Goal: Task Accomplishment & Management: Manage account settings

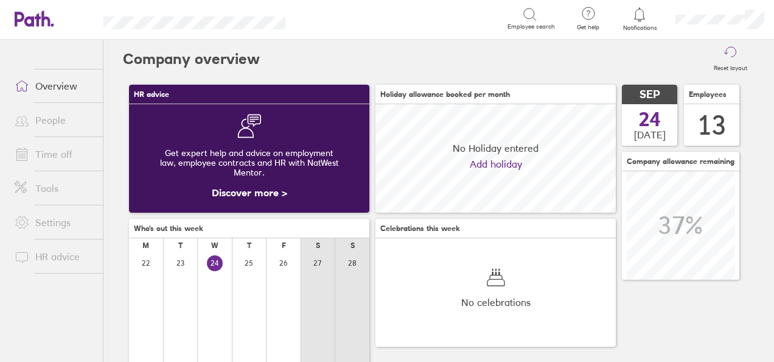
scroll to position [108, 240]
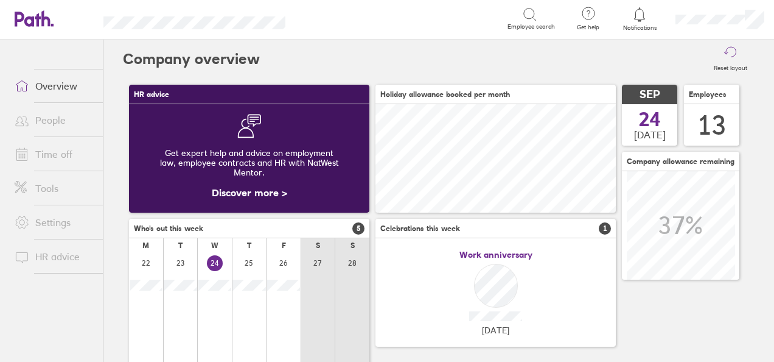
click at [48, 125] on link "People" at bounding box center [54, 120] width 98 height 24
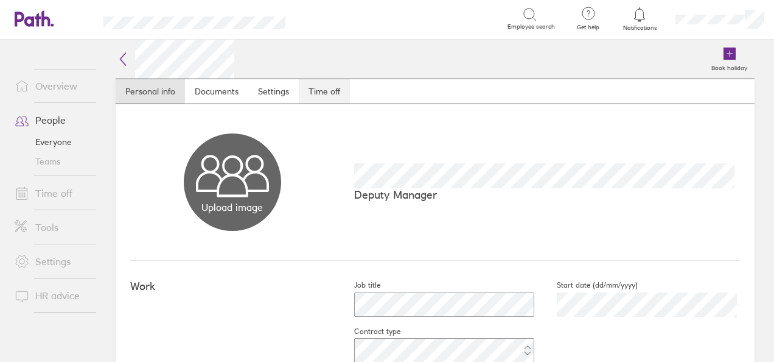
click at [324, 91] on link "Time off" at bounding box center [324, 91] width 51 height 24
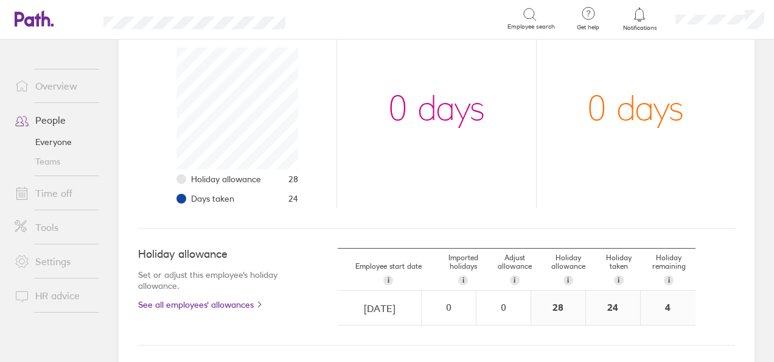
scroll to position [267, 0]
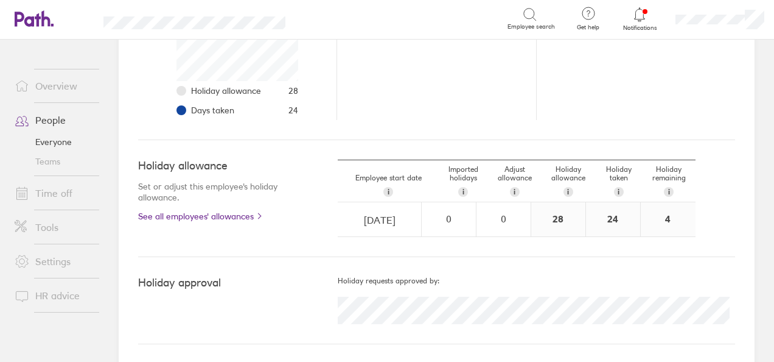
click at [60, 138] on link "Everyone" at bounding box center [54, 141] width 98 height 19
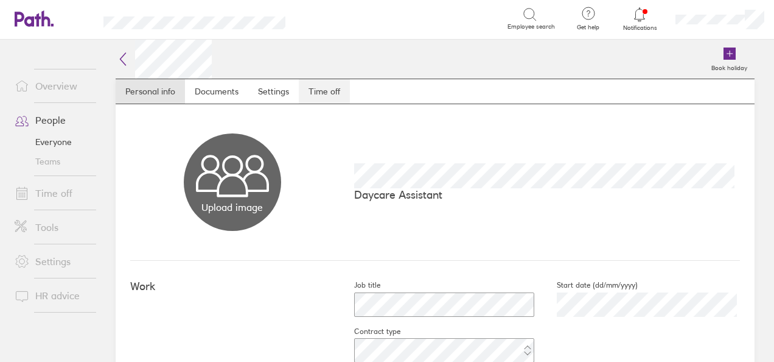
click at [326, 90] on link "Time off" at bounding box center [324, 91] width 51 height 24
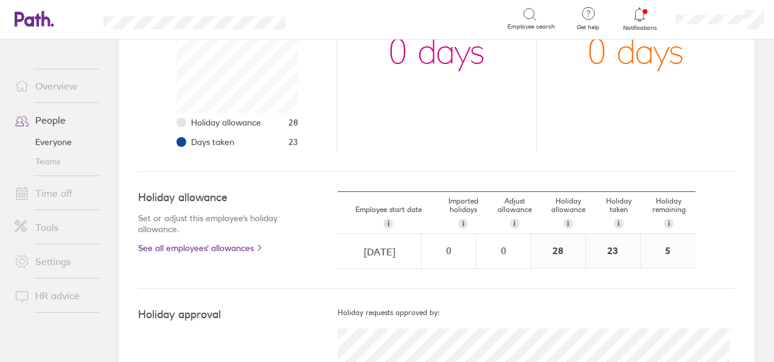
scroll to position [237, 0]
click at [65, 140] on link "Everyone" at bounding box center [54, 141] width 98 height 19
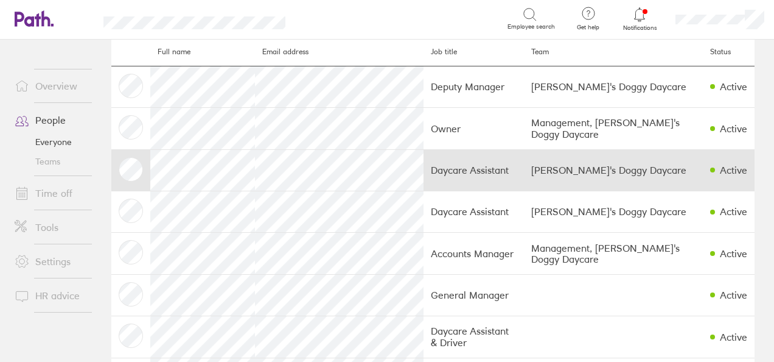
scroll to position [57, 0]
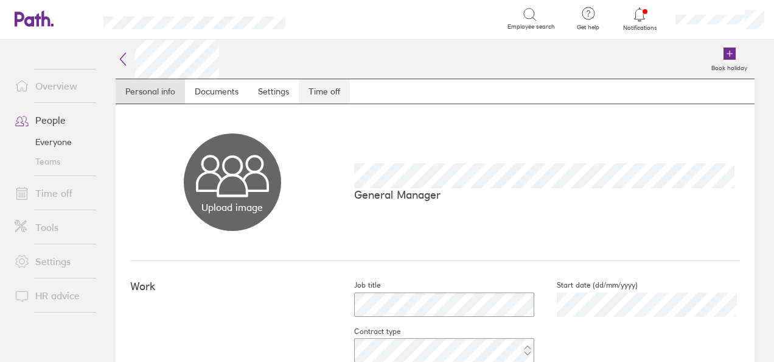
click at [327, 99] on link "Time off" at bounding box center [324, 91] width 51 height 24
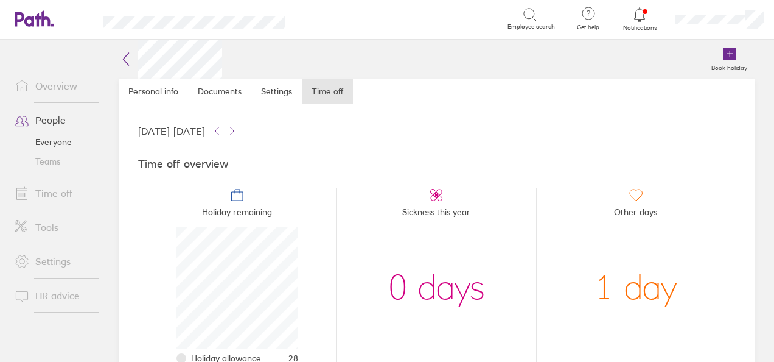
scroll to position [281, 0]
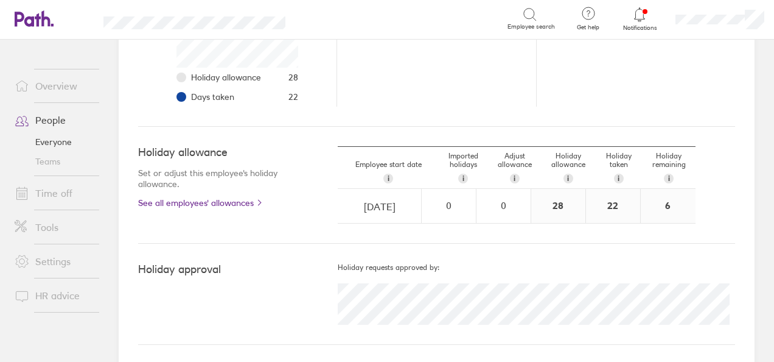
click at [52, 137] on link "Everyone" at bounding box center [54, 141] width 98 height 19
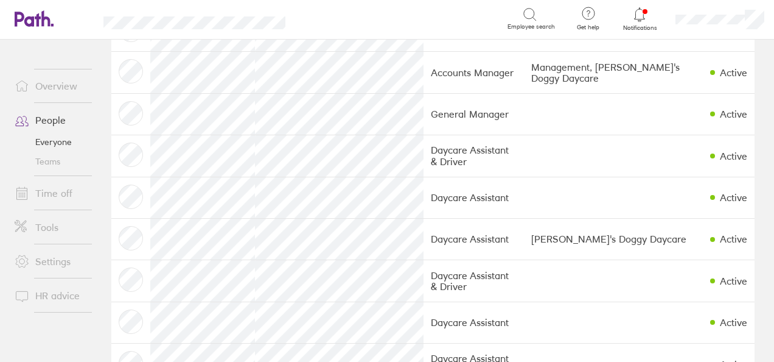
scroll to position [223, 0]
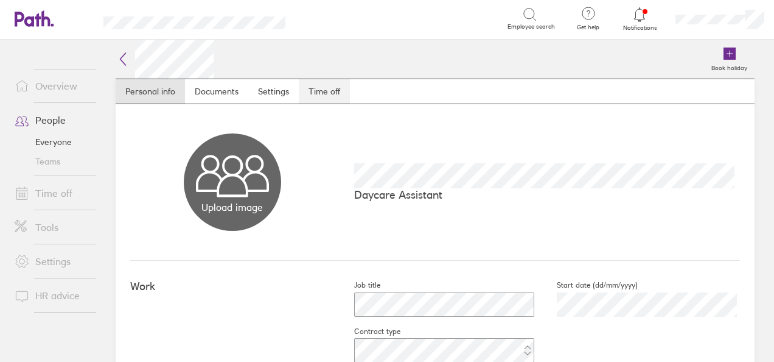
click at [326, 80] on link "Time off" at bounding box center [324, 91] width 51 height 24
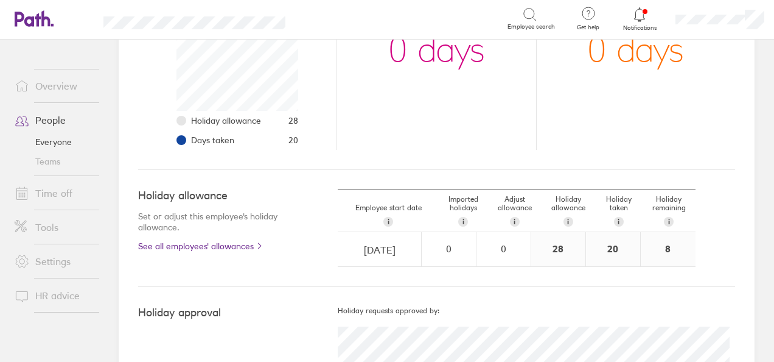
scroll to position [238, 0]
click at [44, 149] on link "Everyone" at bounding box center [54, 141] width 98 height 19
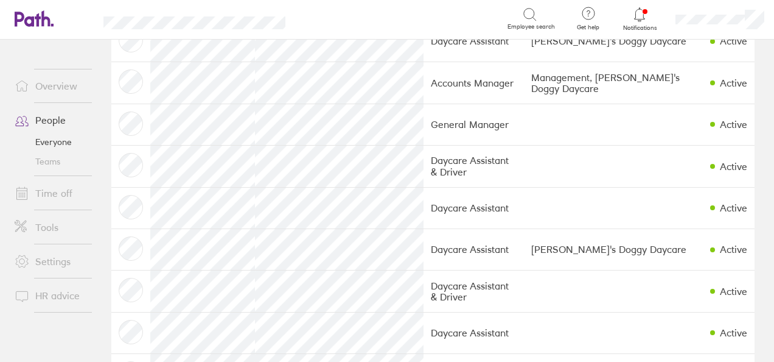
scroll to position [212, 0]
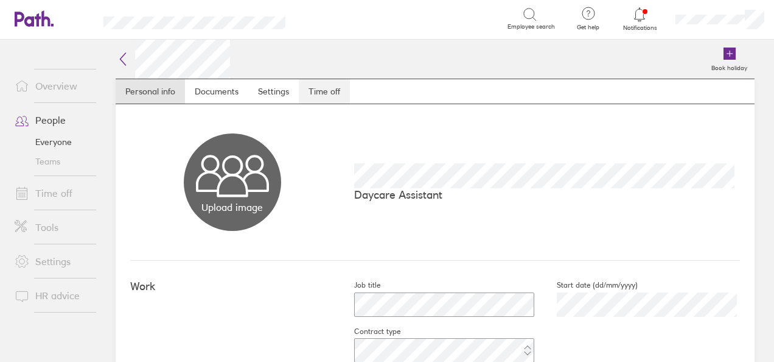
click at [331, 90] on link "Time off" at bounding box center [324, 91] width 51 height 24
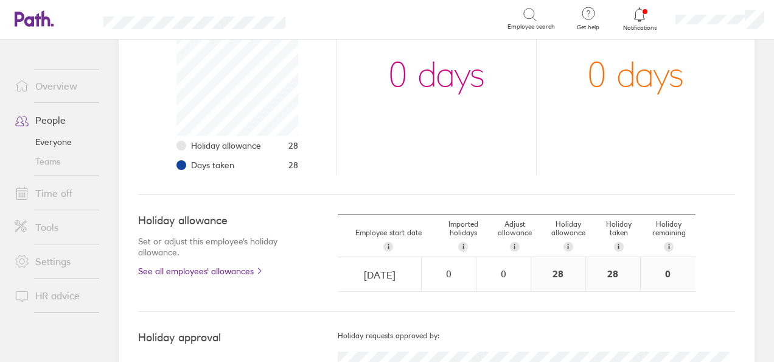
scroll to position [270, 0]
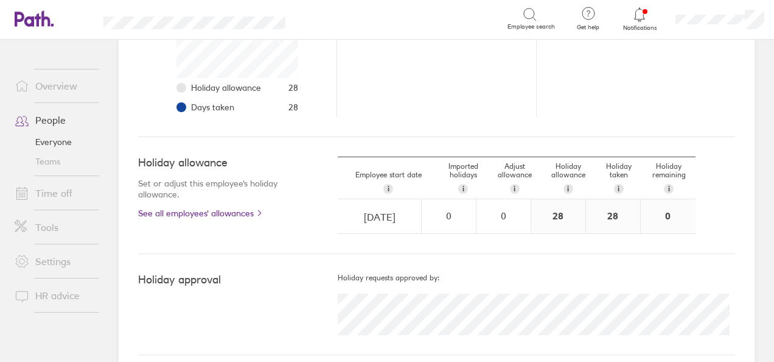
click at [63, 142] on link "Everyone" at bounding box center [54, 141] width 98 height 19
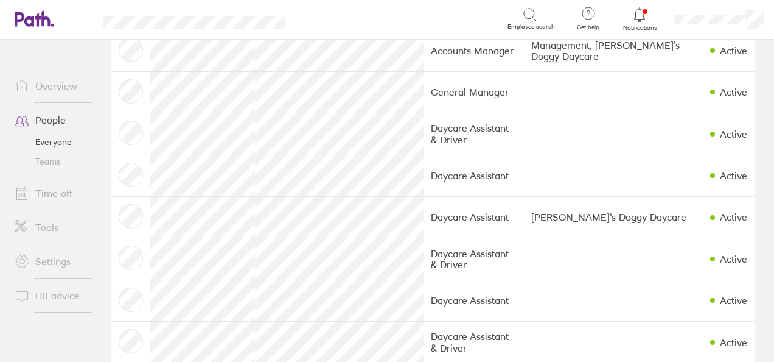
scroll to position [245, 0]
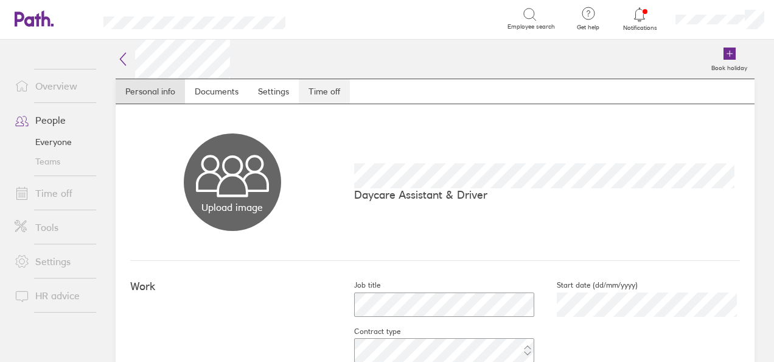
click at [325, 90] on link "Time off" at bounding box center [324, 91] width 51 height 24
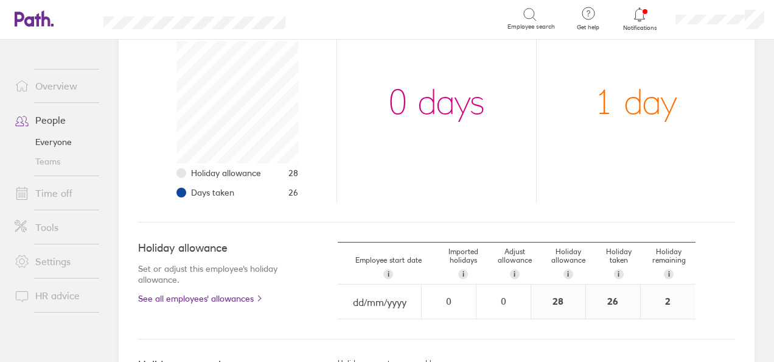
scroll to position [186, 0]
click at [57, 145] on link "Everyone" at bounding box center [54, 141] width 98 height 19
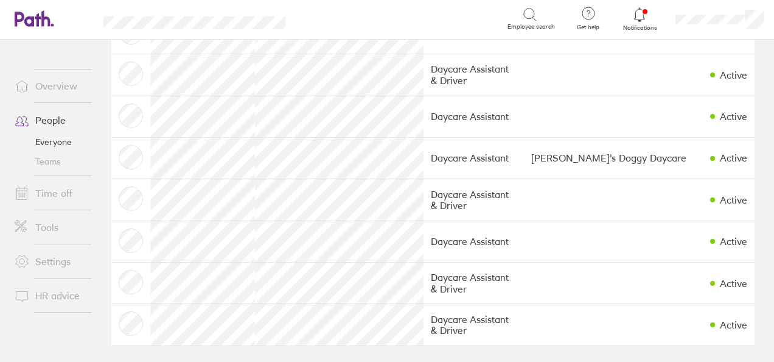
scroll to position [304, 0]
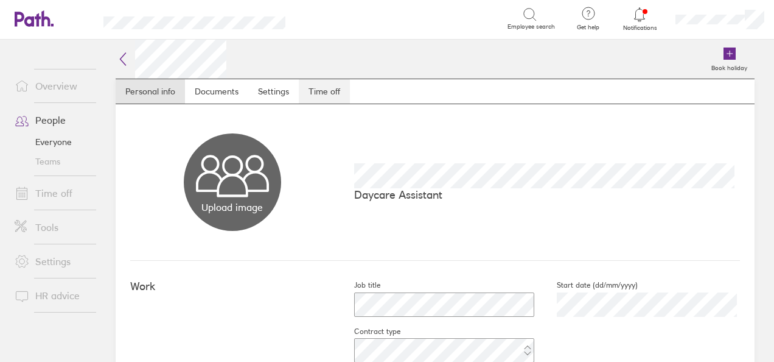
click at [326, 91] on link "Time off" at bounding box center [324, 91] width 51 height 24
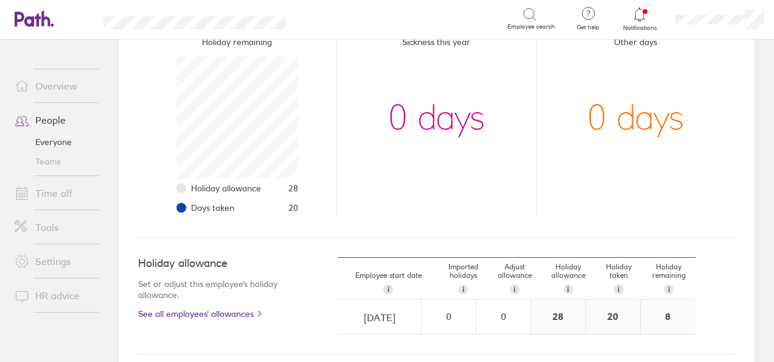
scroll to position [185, 0]
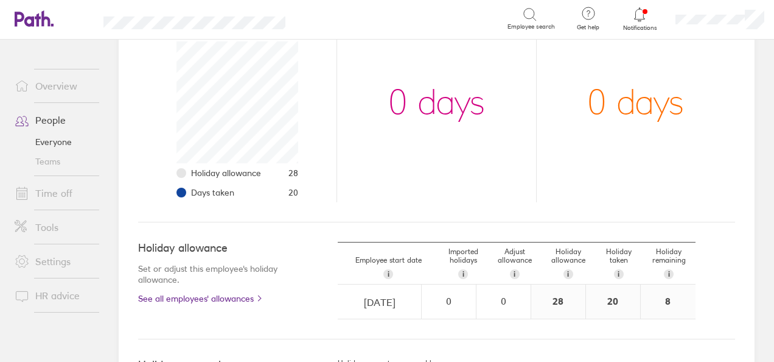
click at [59, 139] on link "Everyone" at bounding box center [54, 141] width 98 height 19
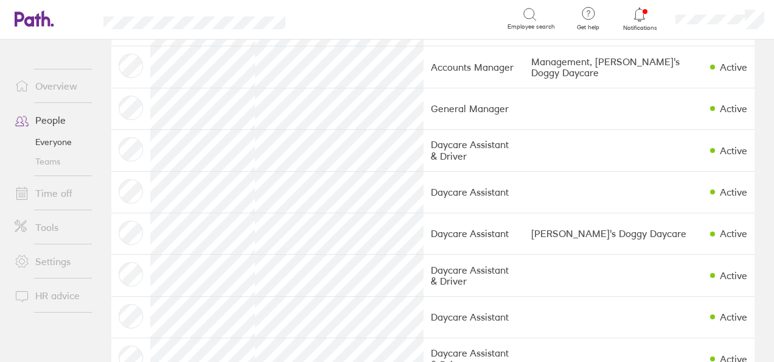
scroll to position [306, 0]
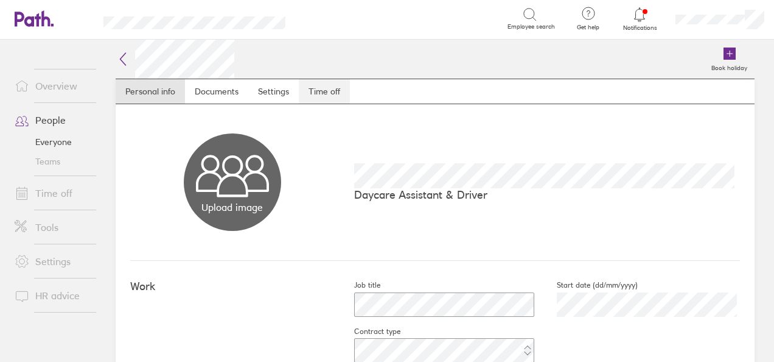
click at [312, 86] on link "Time off" at bounding box center [324, 91] width 51 height 24
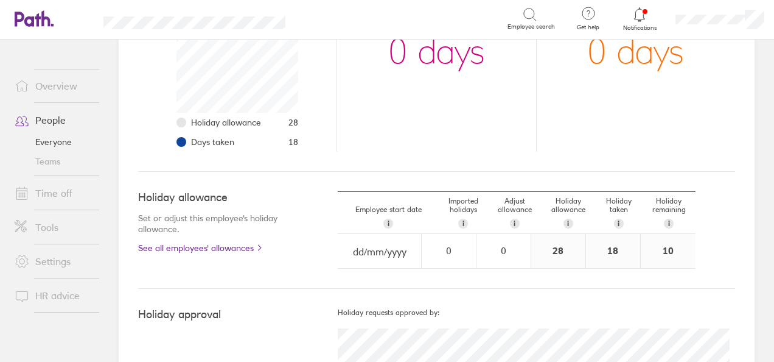
scroll to position [239, 0]
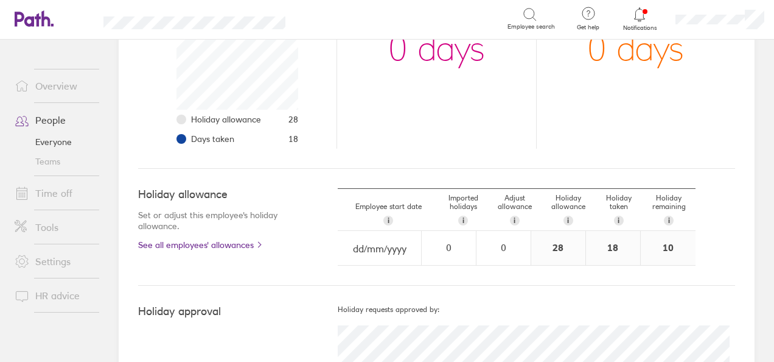
click at [64, 141] on link "Everyone" at bounding box center [54, 141] width 98 height 19
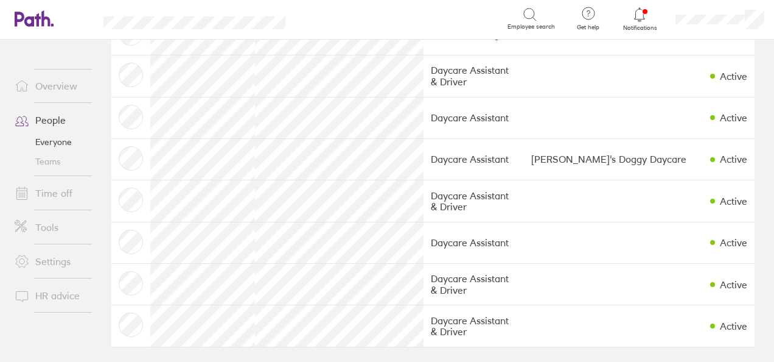
scroll to position [306, 0]
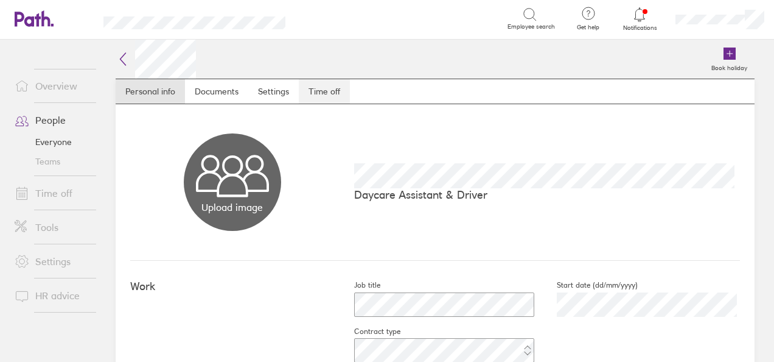
click at [323, 82] on link "Time off" at bounding box center [324, 91] width 51 height 24
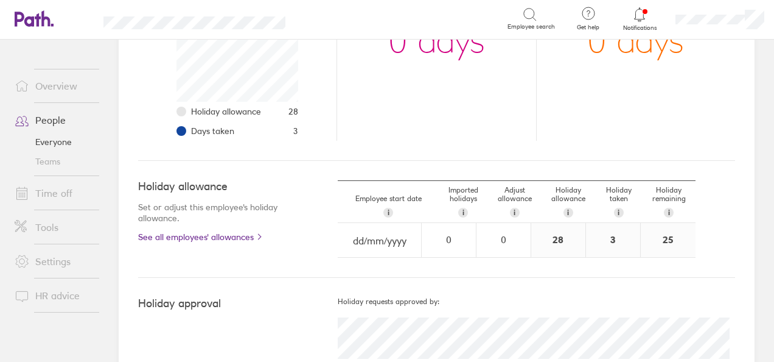
scroll to position [281, 0]
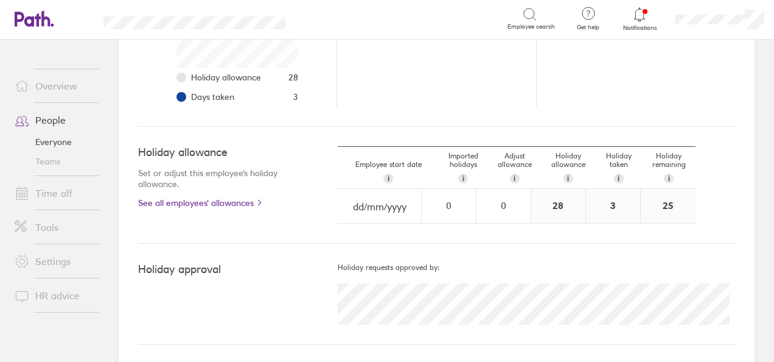
click at [66, 142] on link "Everyone" at bounding box center [54, 141] width 98 height 19
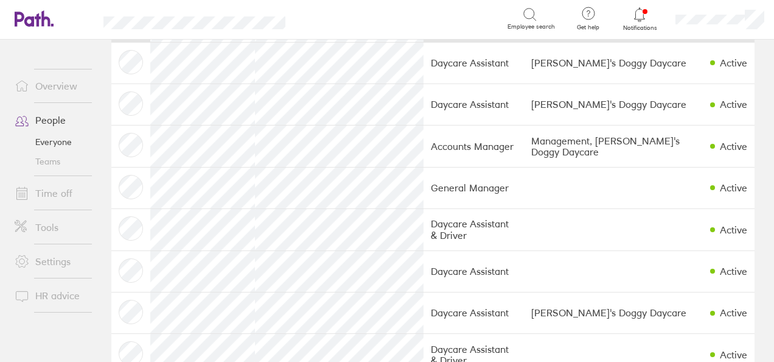
scroll to position [149, 0]
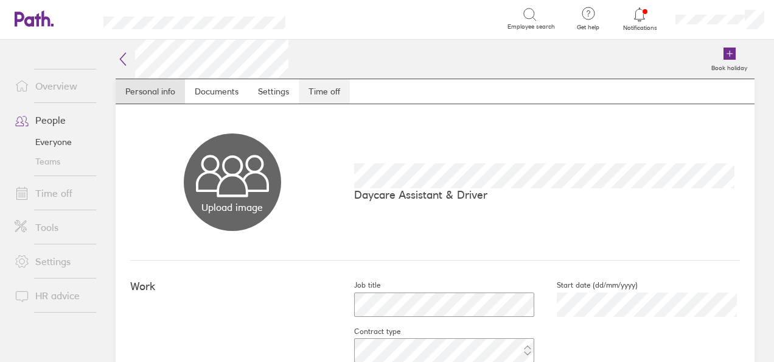
click at [334, 93] on link "Time off" at bounding box center [324, 91] width 51 height 24
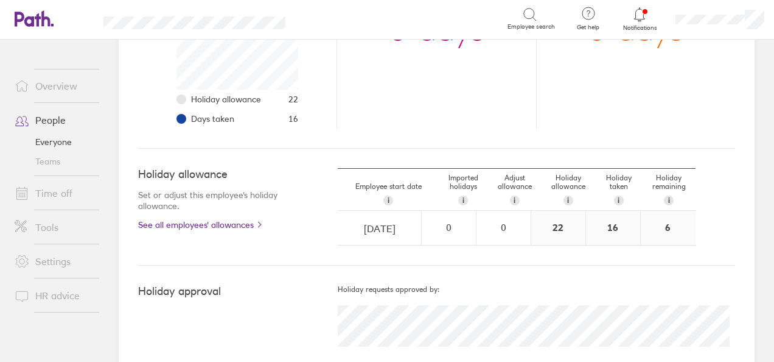
scroll to position [259, 0]
click at [68, 194] on link "Time off" at bounding box center [54, 193] width 98 height 24
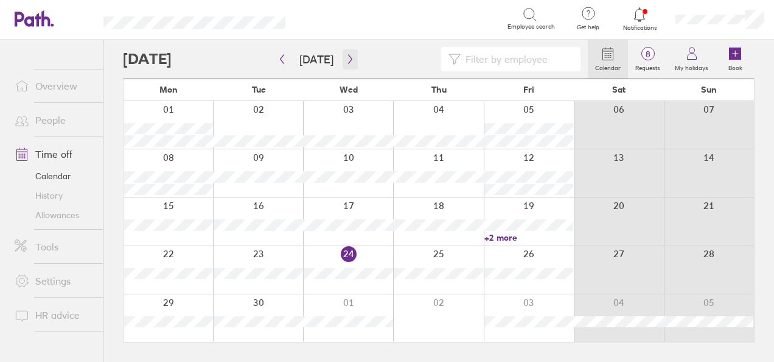
click at [348, 57] on icon "button" at bounding box center [350, 59] width 4 height 9
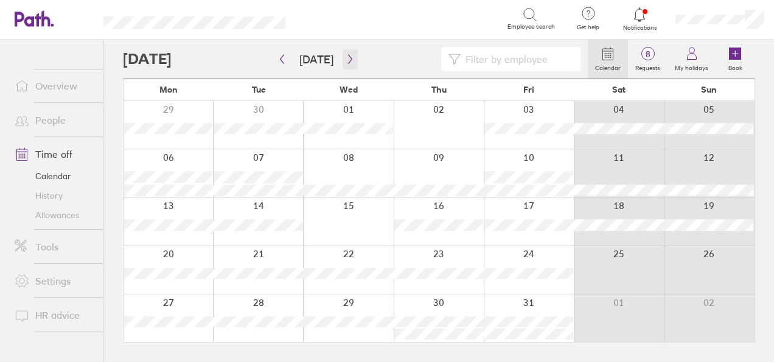
click at [347, 58] on icon "button" at bounding box center [350, 59] width 9 height 10
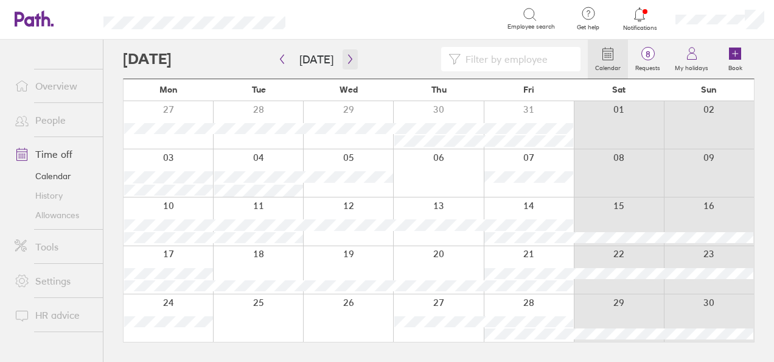
click at [346, 58] on icon "button" at bounding box center [350, 59] width 9 height 10
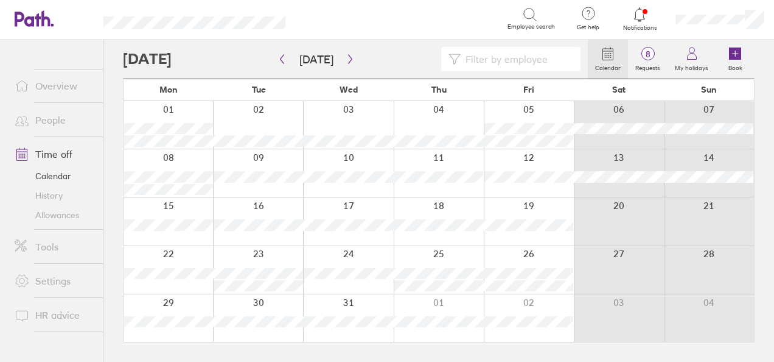
click at [55, 119] on link "People" at bounding box center [54, 120] width 98 height 24
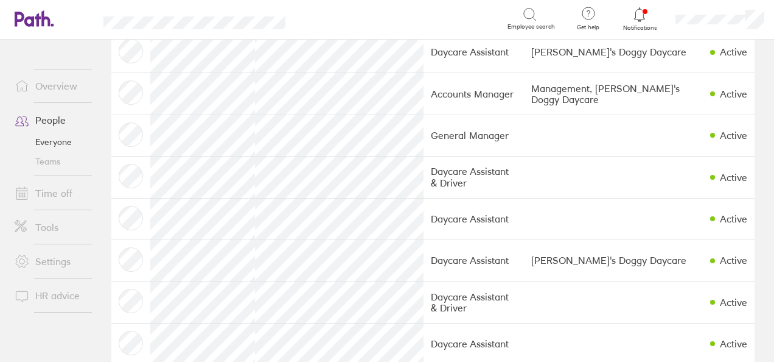
scroll to position [306, 0]
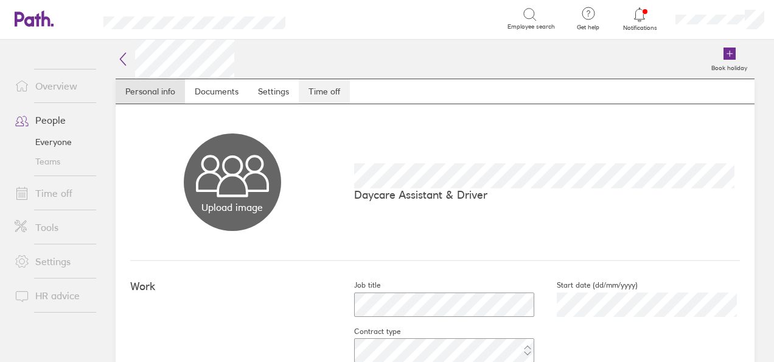
click at [329, 93] on link "Time off" at bounding box center [324, 91] width 51 height 24
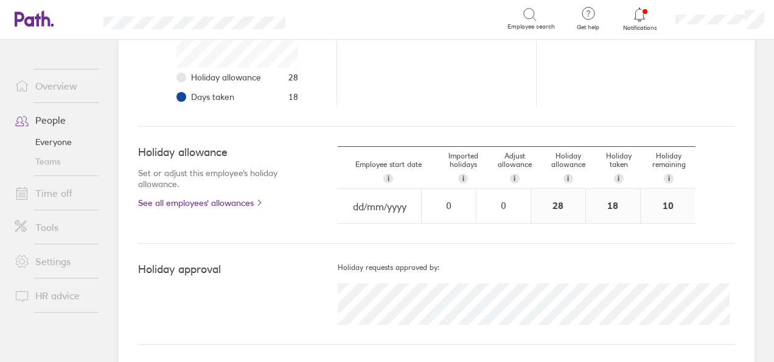
scroll to position [254, 0]
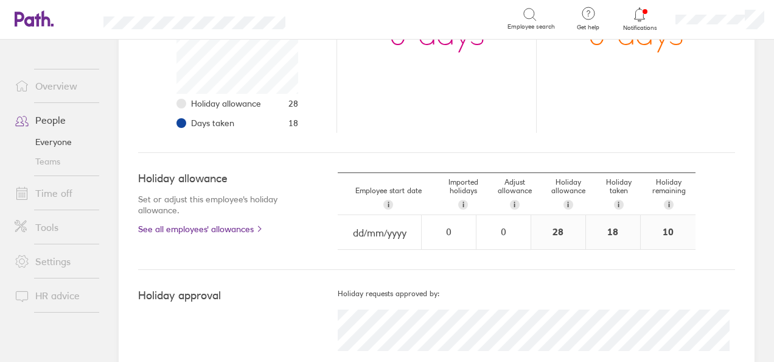
click at [639, 11] on icon at bounding box center [639, 14] width 15 height 15
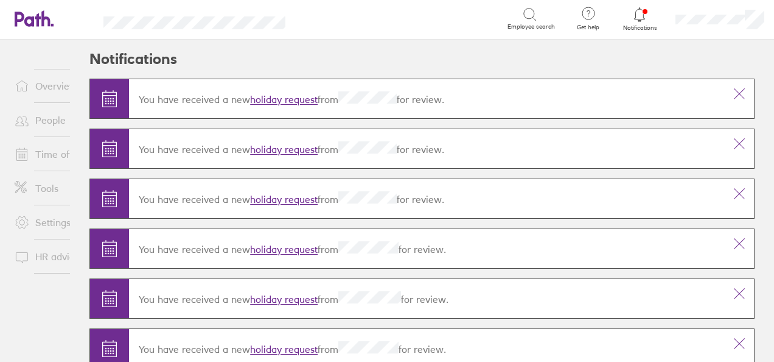
click at [52, 156] on link "Time off" at bounding box center [54, 154] width 98 height 24
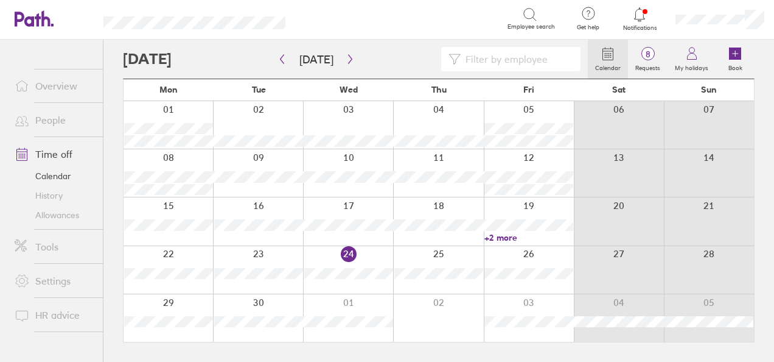
click at [498, 234] on link "+2 more" at bounding box center [529, 237] width 89 height 11
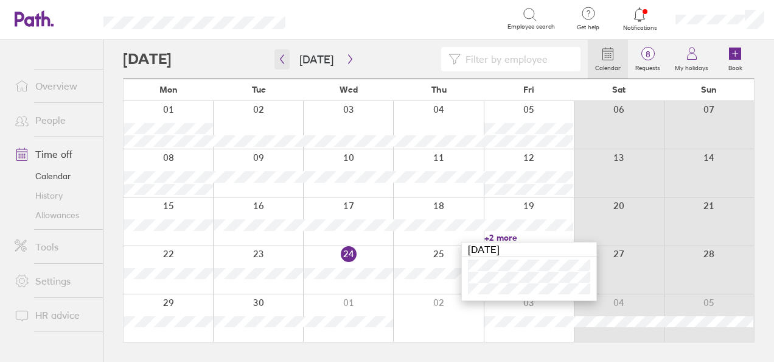
click at [284, 56] on icon "button" at bounding box center [282, 59] width 9 height 10
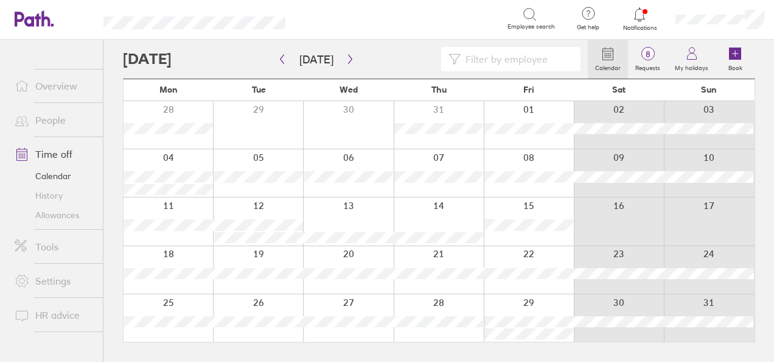
click at [51, 123] on link "People" at bounding box center [54, 120] width 98 height 24
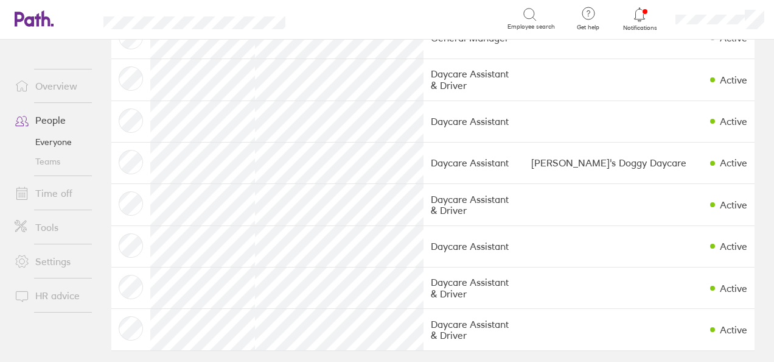
scroll to position [306, 0]
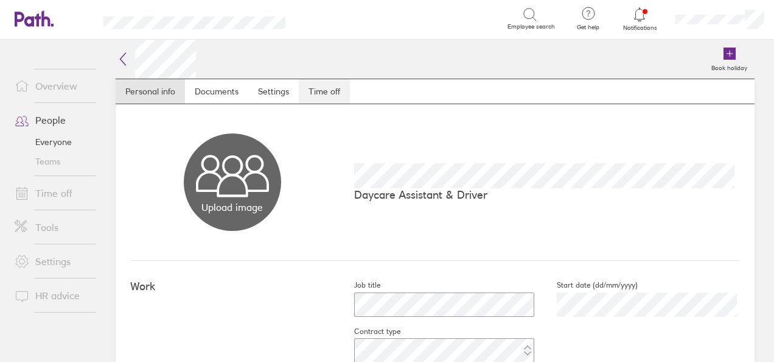
click at [318, 91] on link "Time off" at bounding box center [324, 91] width 51 height 24
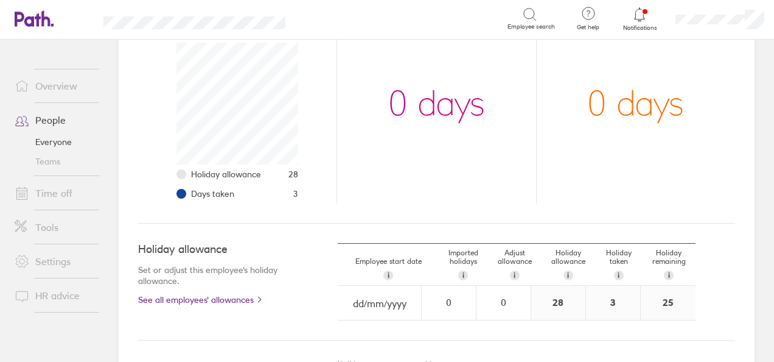
scroll to position [265, 0]
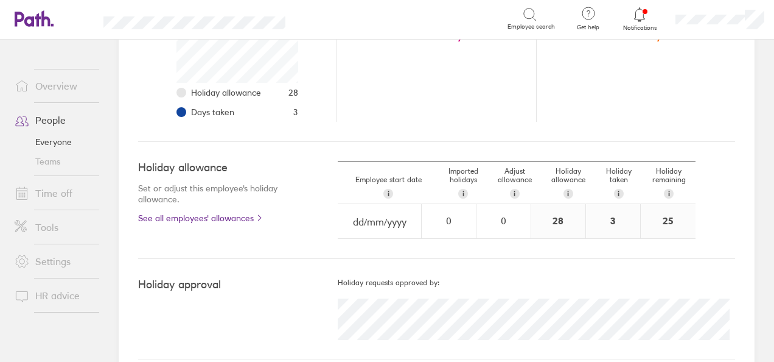
click at [48, 138] on link "Everyone" at bounding box center [54, 141] width 98 height 19
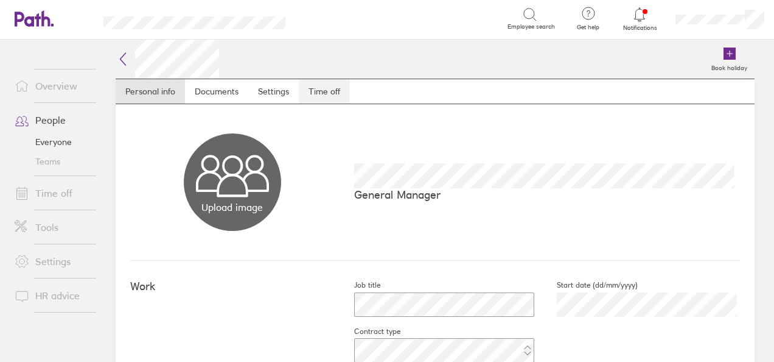
click at [320, 93] on link "Time off" at bounding box center [324, 91] width 51 height 24
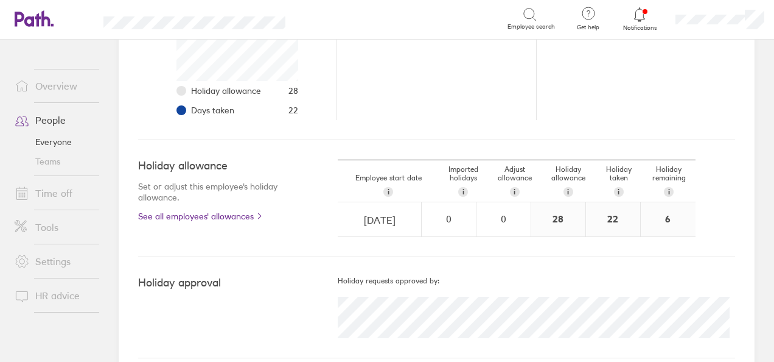
scroll to position [268, 0]
click at [51, 146] on link "Everyone" at bounding box center [54, 141] width 98 height 19
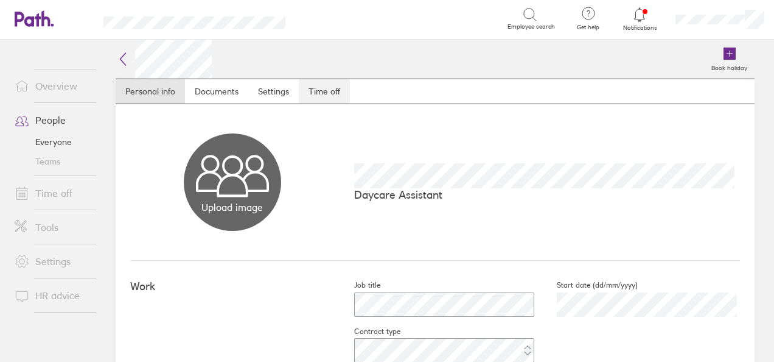
click at [334, 98] on link "Time off" at bounding box center [324, 91] width 51 height 24
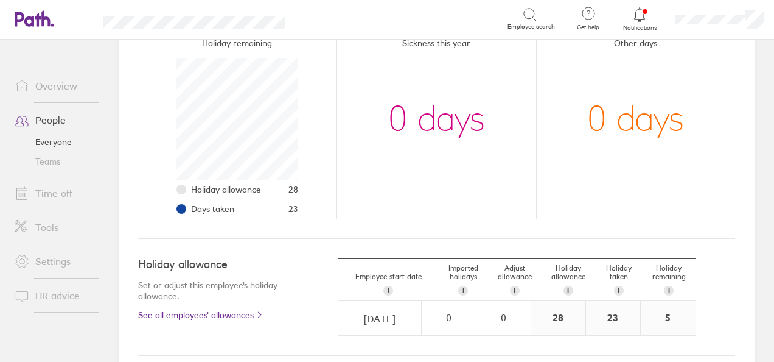
scroll to position [219, 0]
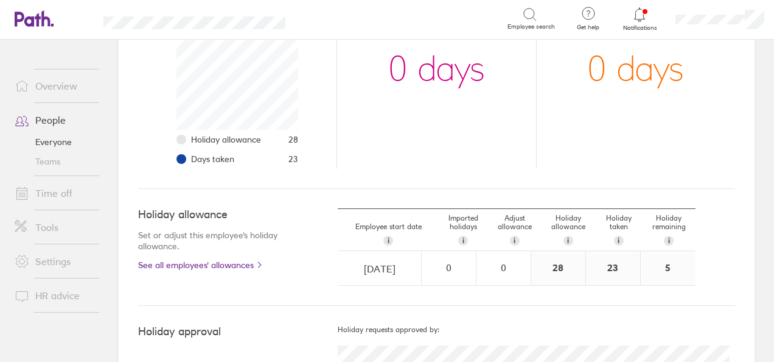
click at [57, 145] on link "Everyone" at bounding box center [54, 141] width 98 height 19
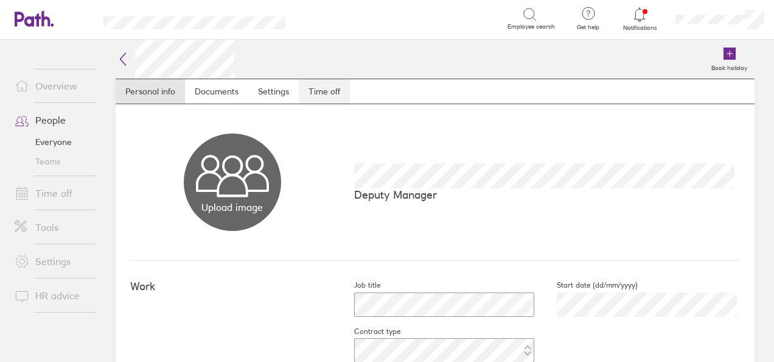
click at [332, 86] on link "Time off" at bounding box center [324, 91] width 51 height 24
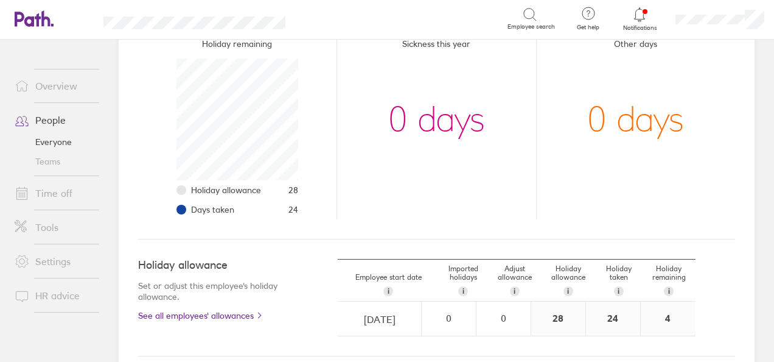
scroll to position [246, 0]
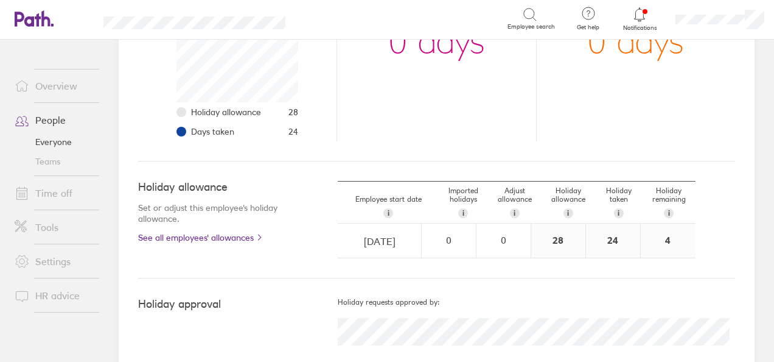
click at [51, 140] on link "Everyone" at bounding box center [54, 141] width 98 height 19
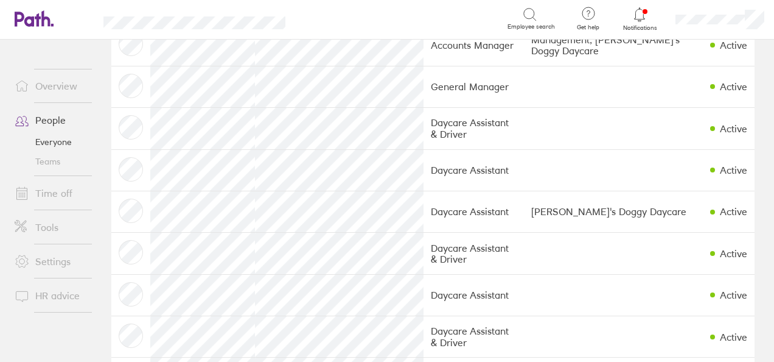
scroll to position [306, 0]
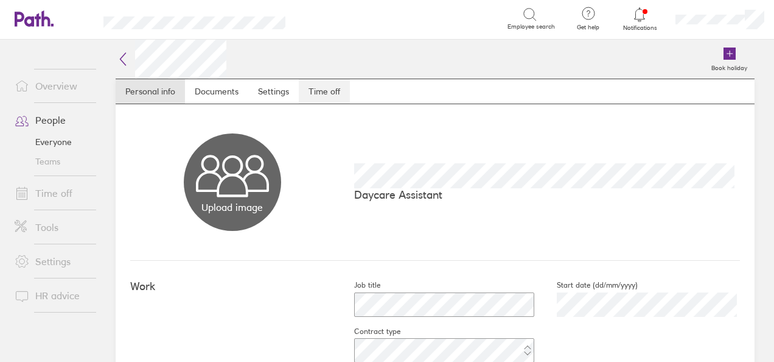
click at [324, 88] on link "Time off" at bounding box center [324, 91] width 51 height 24
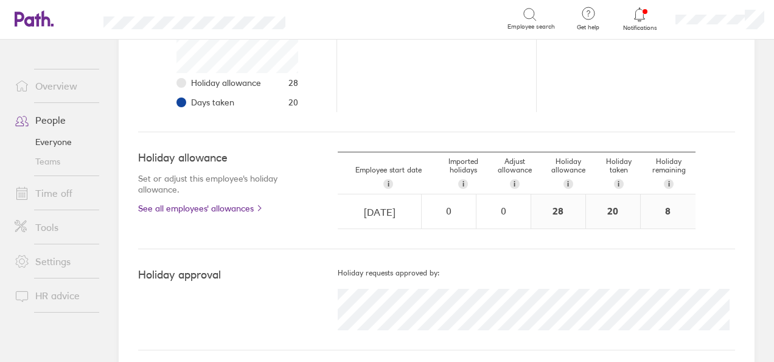
scroll to position [281, 0]
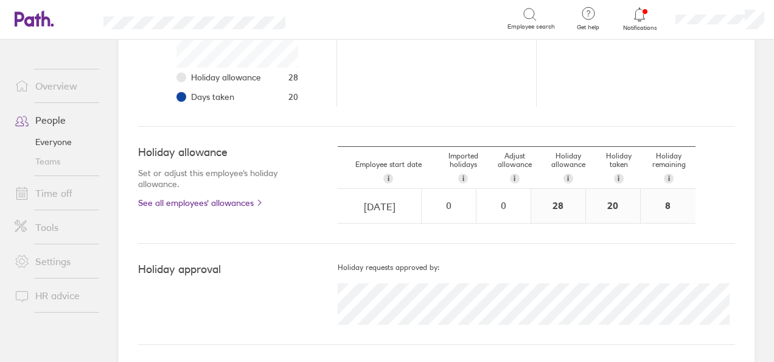
click at [60, 142] on link "Everyone" at bounding box center [54, 141] width 98 height 19
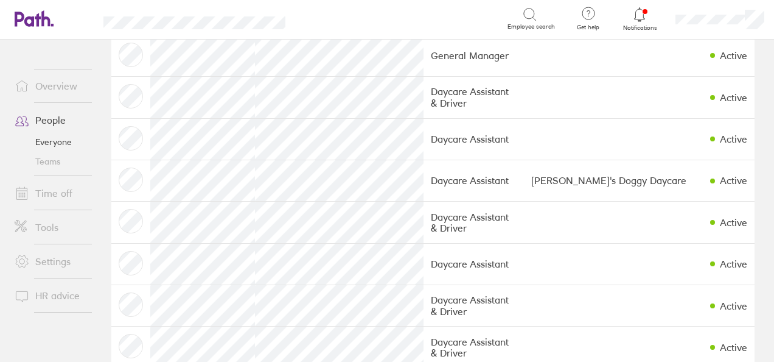
scroll to position [280, 0]
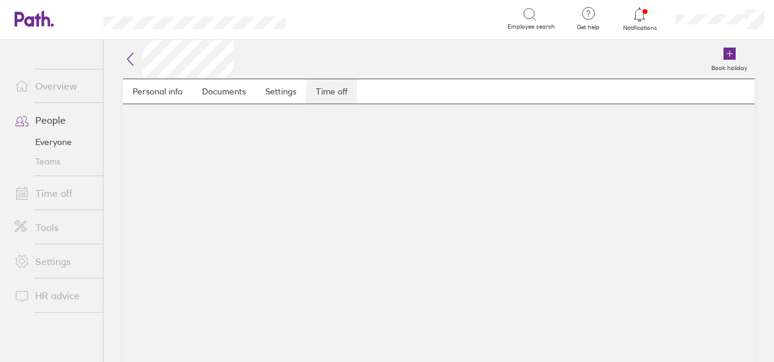
click at [332, 97] on link "Time off" at bounding box center [331, 91] width 51 height 24
click at [329, 90] on link "Time off" at bounding box center [331, 91] width 51 height 24
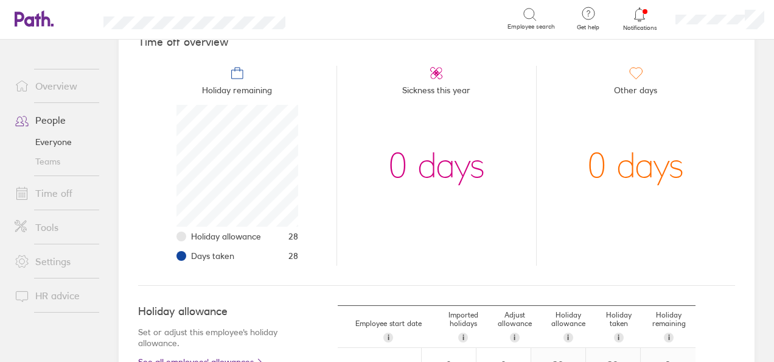
scroll to position [121, 0]
click at [49, 140] on link "Everyone" at bounding box center [54, 141] width 98 height 19
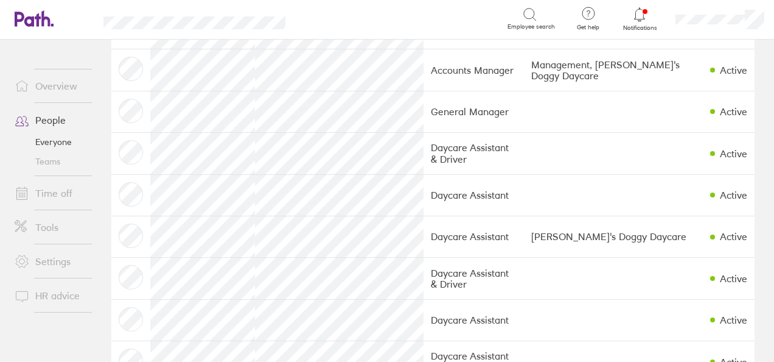
scroll to position [225, 0]
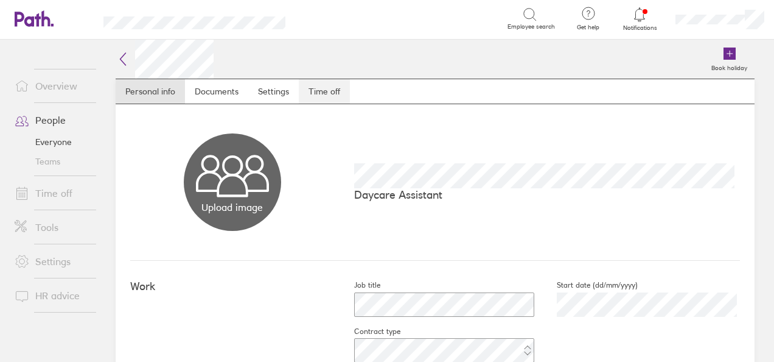
click at [323, 84] on link "Time off" at bounding box center [324, 91] width 51 height 24
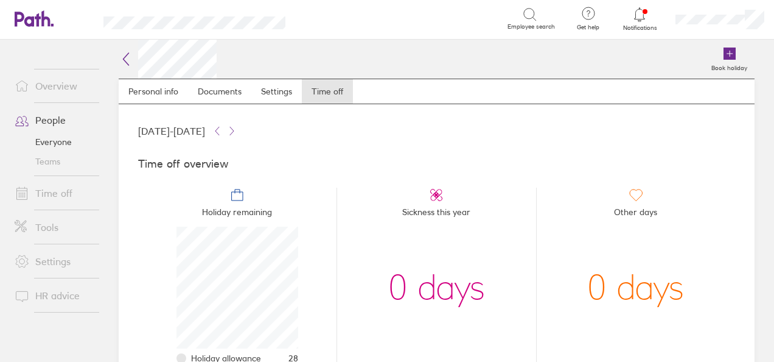
scroll to position [215, 0]
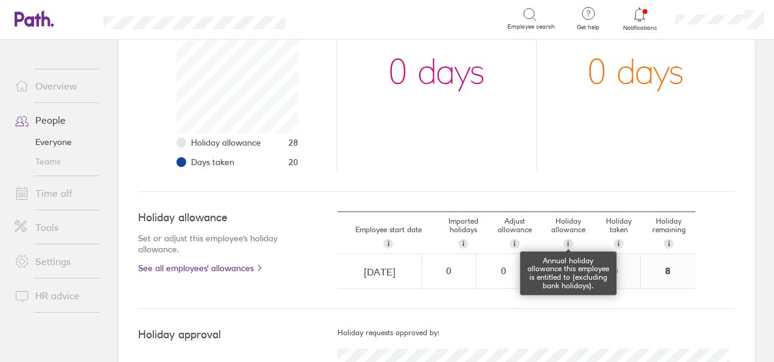
click at [564, 239] on div "i" at bounding box center [569, 244] width 10 height 10
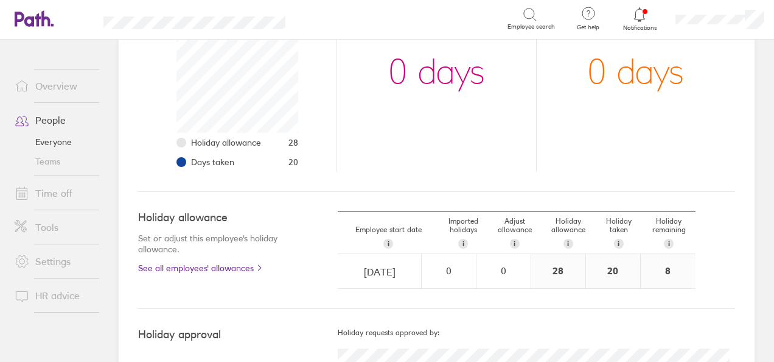
click at [58, 190] on link "Time off" at bounding box center [54, 193] width 98 height 24
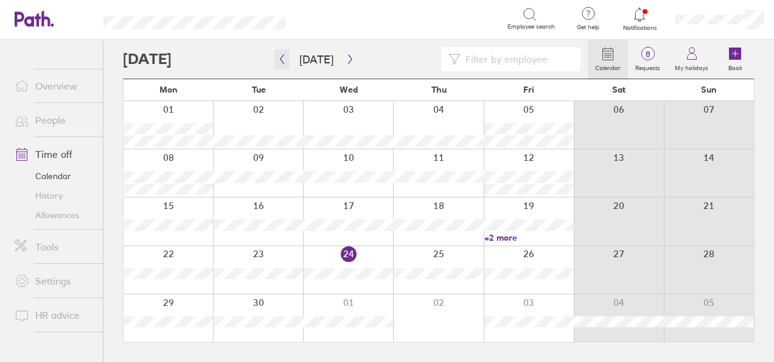
click at [282, 61] on icon "button" at bounding box center [282, 59] width 9 height 10
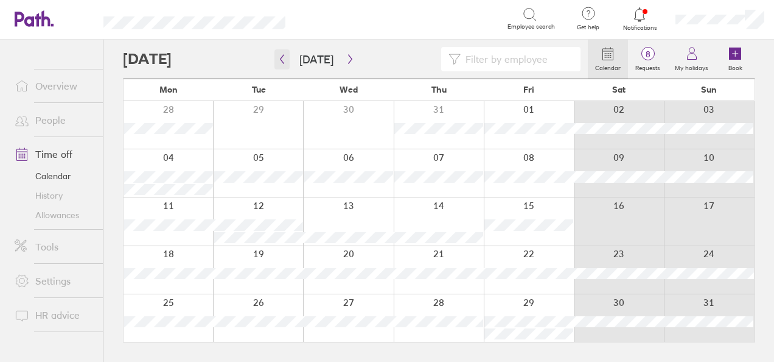
click at [282, 61] on icon "button" at bounding box center [282, 59] width 9 height 10
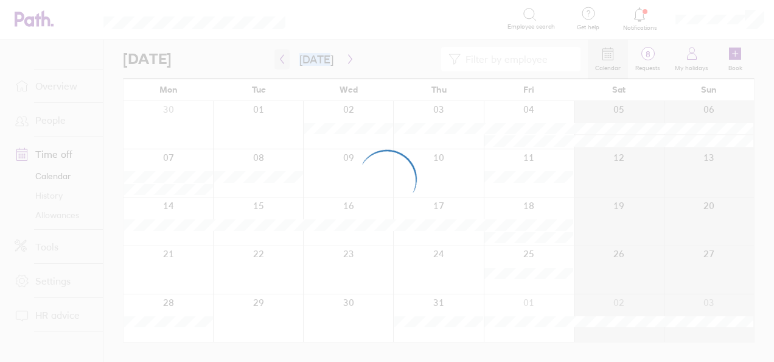
click at [282, 61] on div at bounding box center [387, 181] width 774 height 362
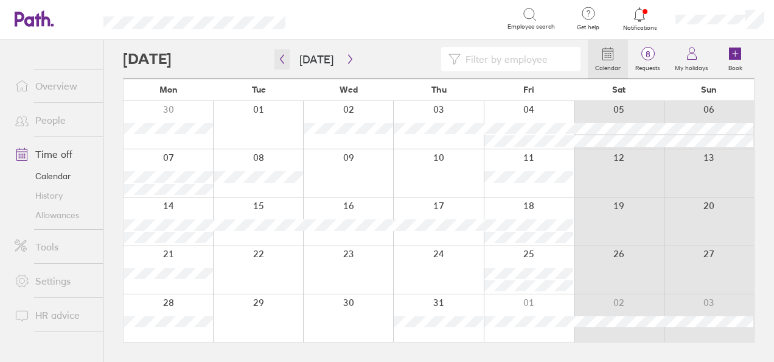
click at [282, 61] on icon "button" at bounding box center [282, 59] width 9 height 10
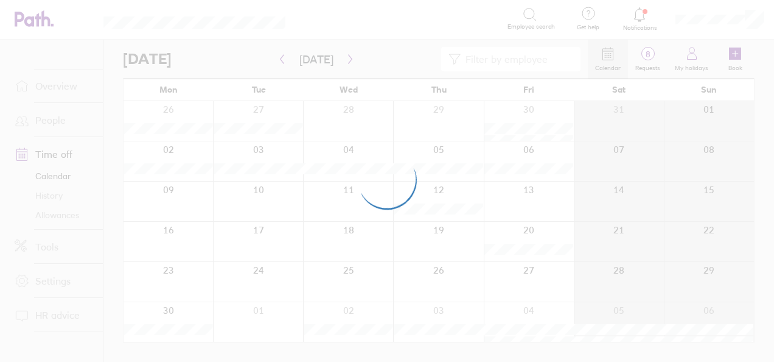
click at [280, 58] on div at bounding box center [387, 181] width 774 height 362
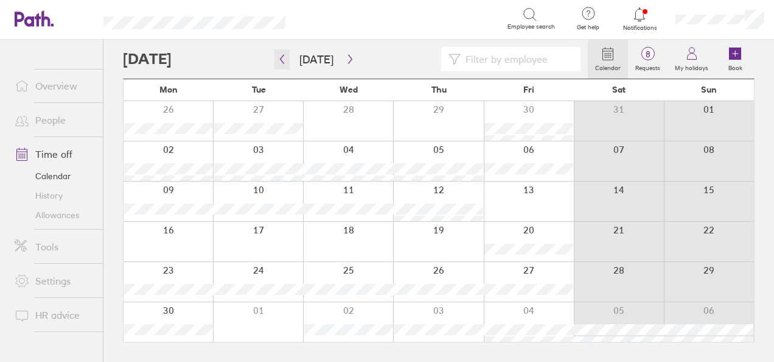
click at [280, 58] on icon "button" at bounding box center [282, 59] width 9 height 10
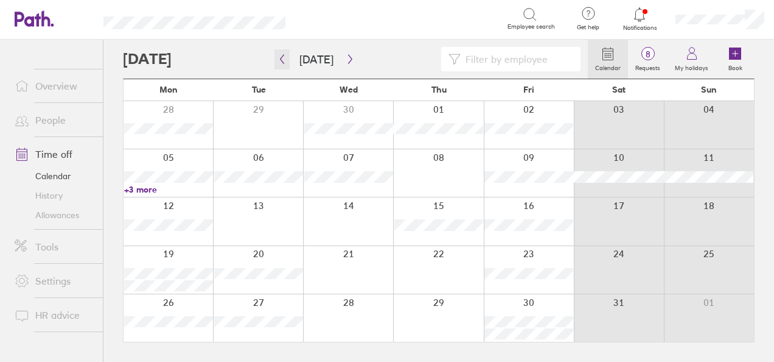
click at [280, 58] on icon "button" at bounding box center [282, 59] width 9 height 10
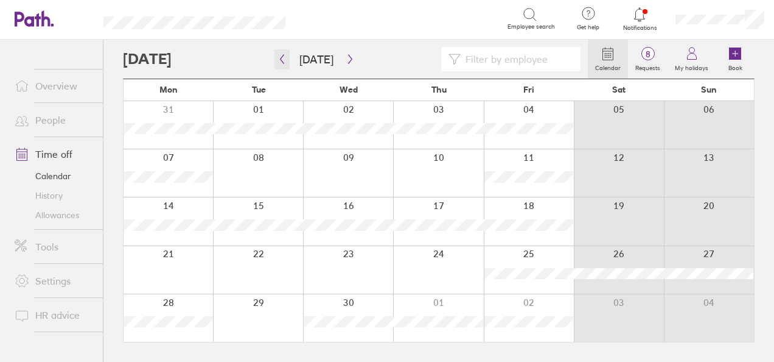
click at [280, 58] on icon "button" at bounding box center [282, 59] width 9 height 10
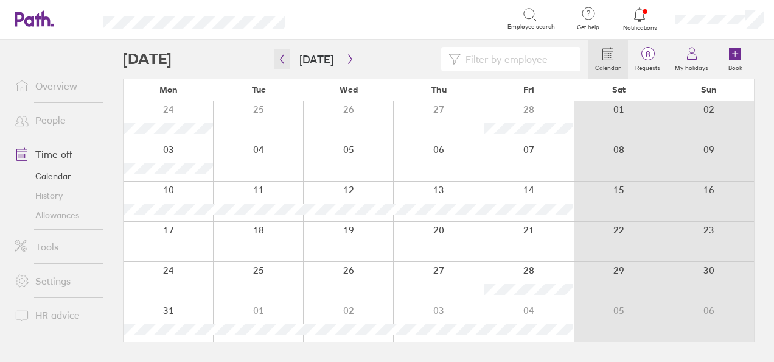
click at [280, 58] on icon "button" at bounding box center [282, 59] width 9 height 10
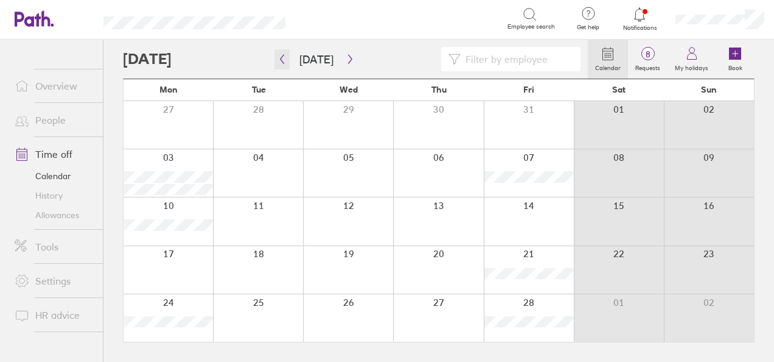
click at [280, 58] on icon "button" at bounding box center [282, 59] width 9 height 10
click at [346, 58] on icon "button" at bounding box center [350, 59] width 9 height 10
click at [346, 57] on icon "button" at bounding box center [350, 59] width 9 height 10
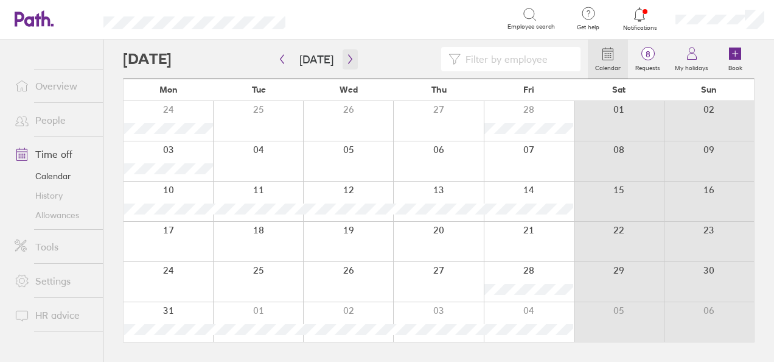
click at [347, 61] on icon "button" at bounding box center [350, 59] width 9 height 10
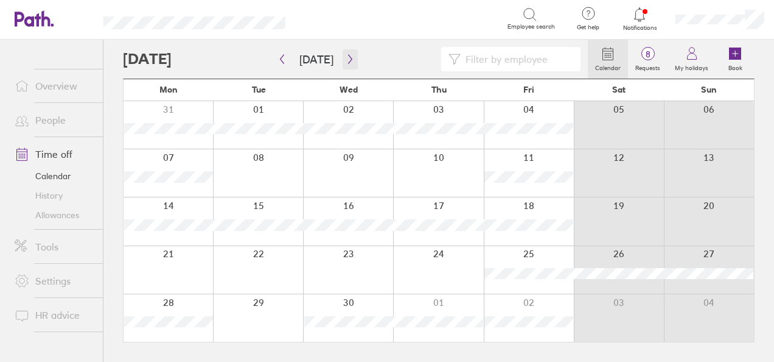
click at [346, 62] on icon "button" at bounding box center [350, 59] width 9 height 10
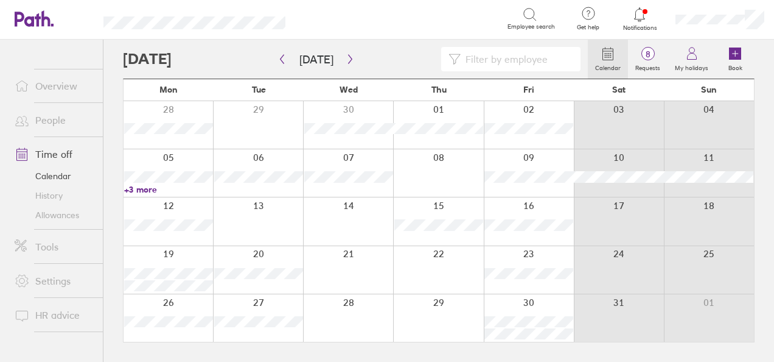
click at [140, 189] on link "+3 more" at bounding box center [168, 189] width 89 height 11
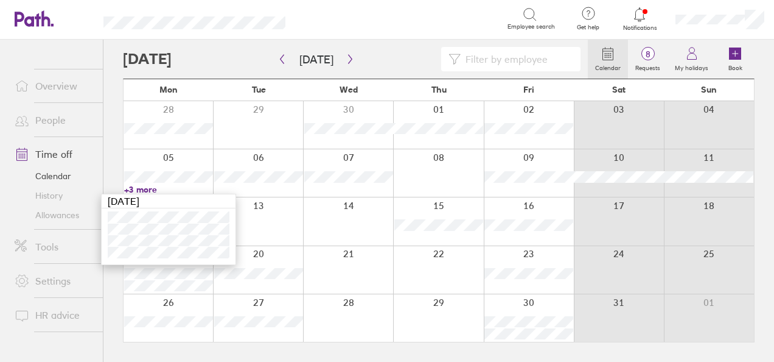
click at [331, 234] on div at bounding box center [348, 220] width 90 height 47
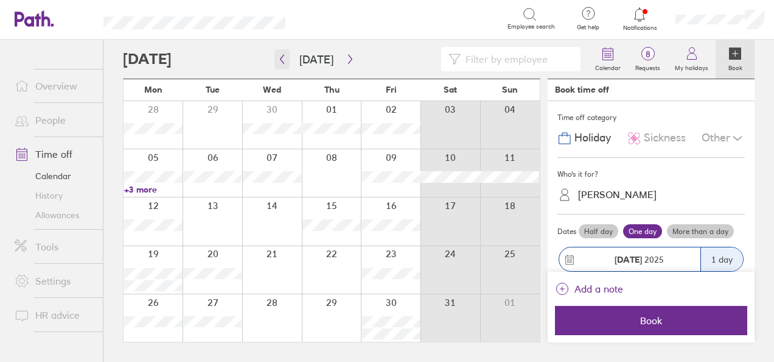
click at [284, 58] on icon "button" at bounding box center [282, 59] width 9 height 10
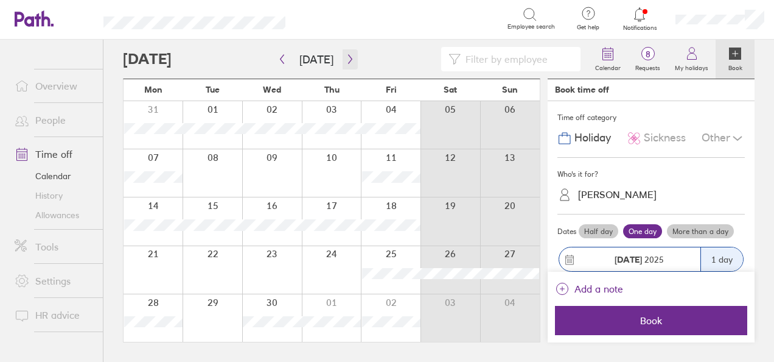
click at [346, 61] on icon "button" at bounding box center [350, 59] width 9 height 10
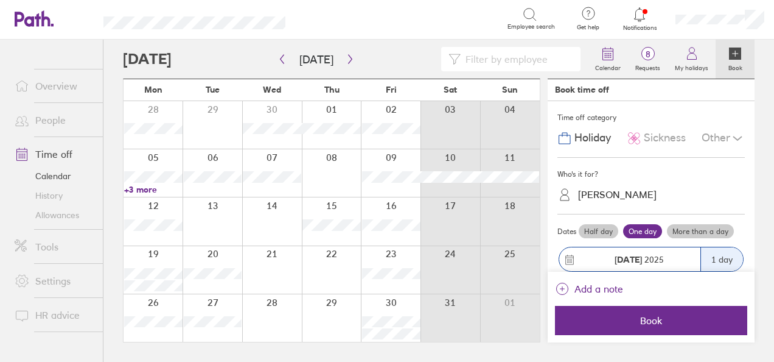
click at [587, 86] on div "Book time off" at bounding box center [582, 90] width 54 height 10
click at [612, 58] on icon at bounding box center [608, 53] width 15 height 15
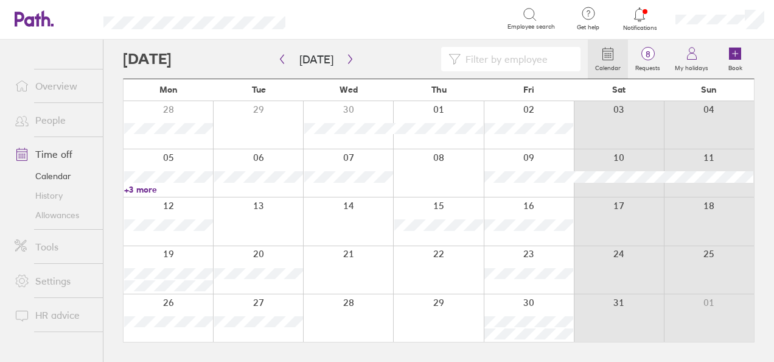
click at [150, 187] on link "+3 more" at bounding box center [168, 189] width 89 height 11
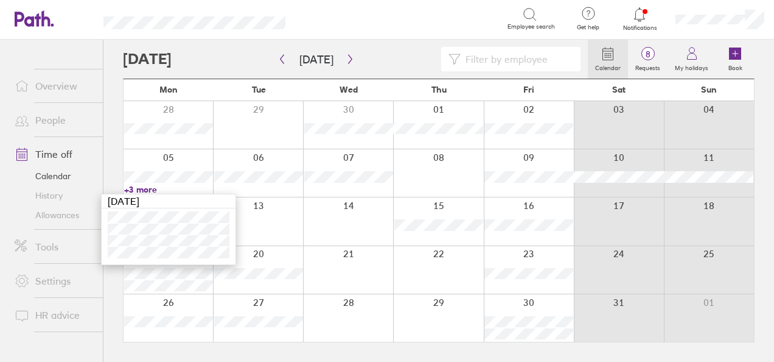
click at [150, 187] on link "+3 more" at bounding box center [168, 189] width 89 height 11
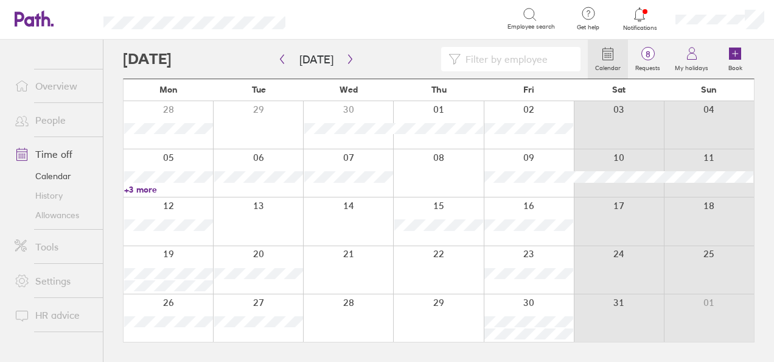
click at [150, 187] on link "+3 more" at bounding box center [168, 189] width 89 height 11
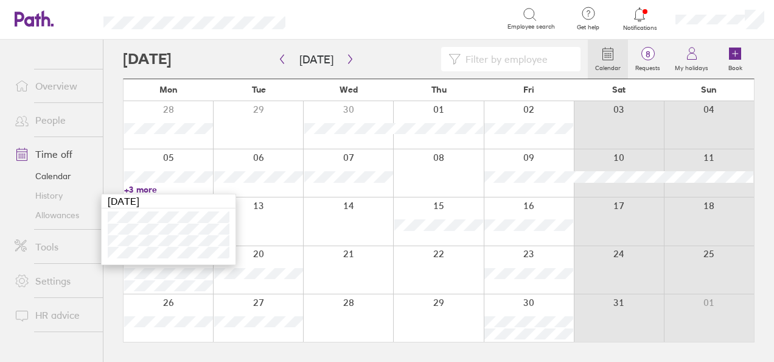
click at [150, 187] on link "+3 more" at bounding box center [168, 189] width 89 height 11
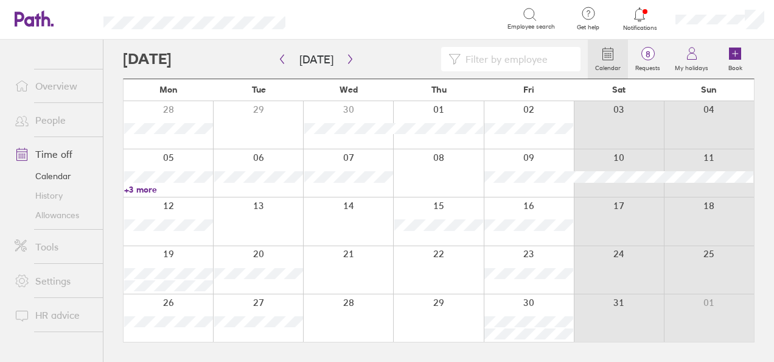
click at [141, 189] on link "+3 more" at bounding box center [168, 189] width 89 height 11
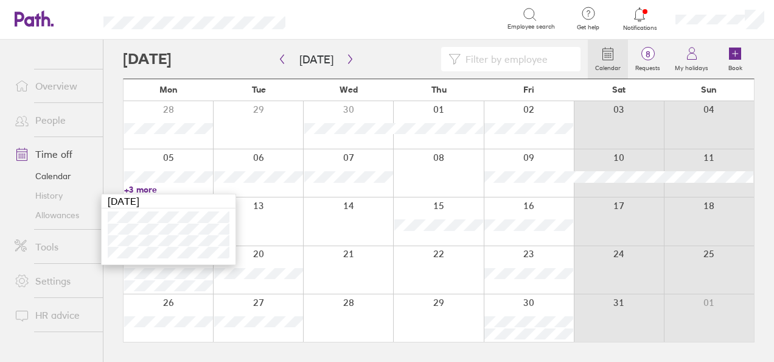
click at [141, 187] on link "+3 more" at bounding box center [168, 189] width 89 height 11
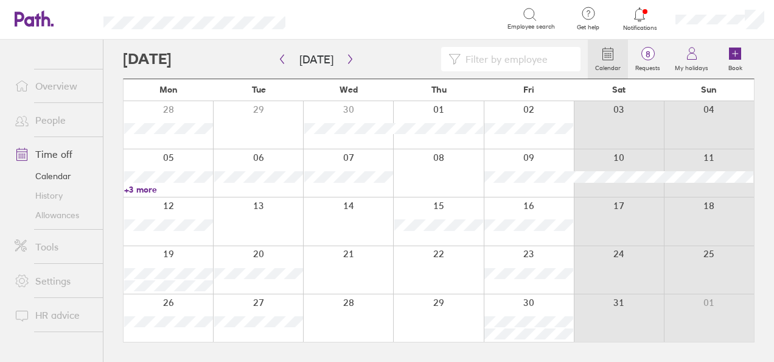
click at [145, 190] on link "+3 more" at bounding box center [168, 189] width 89 height 11
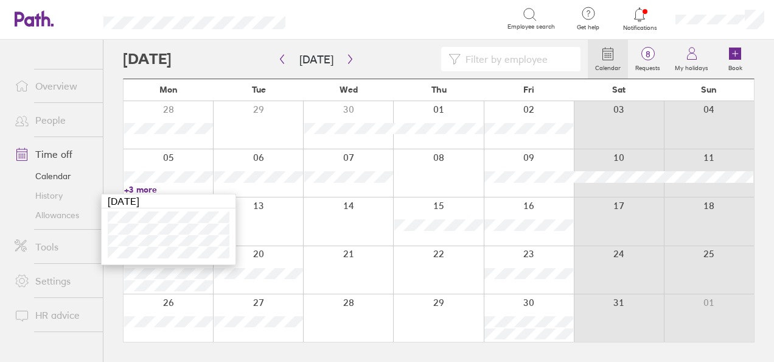
click at [149, 186] on link "+3 more" at bounding box center [168, 189] width 89 height 11
